Goal: Find specific page/section: Find specific page/section

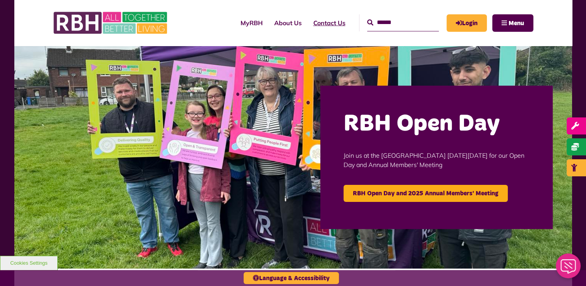
click at [317, 24] on link "Contact Us" at bounding box center [330, 22] width 44 height 21
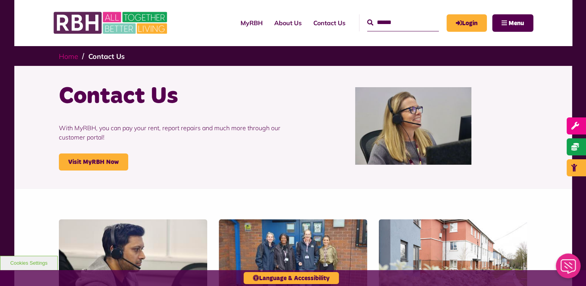
click at [72, 57] on link "Home" at bounding box center [68, 56] width 19 height 9
